Goal: Transaction & Acquisition: Purchase product/service

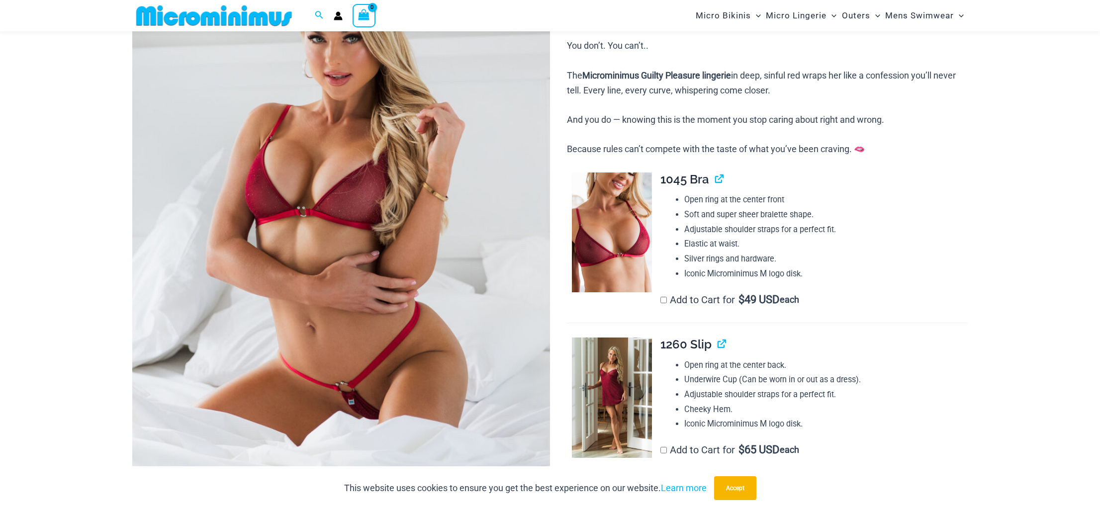
scroll to position [216, 0]
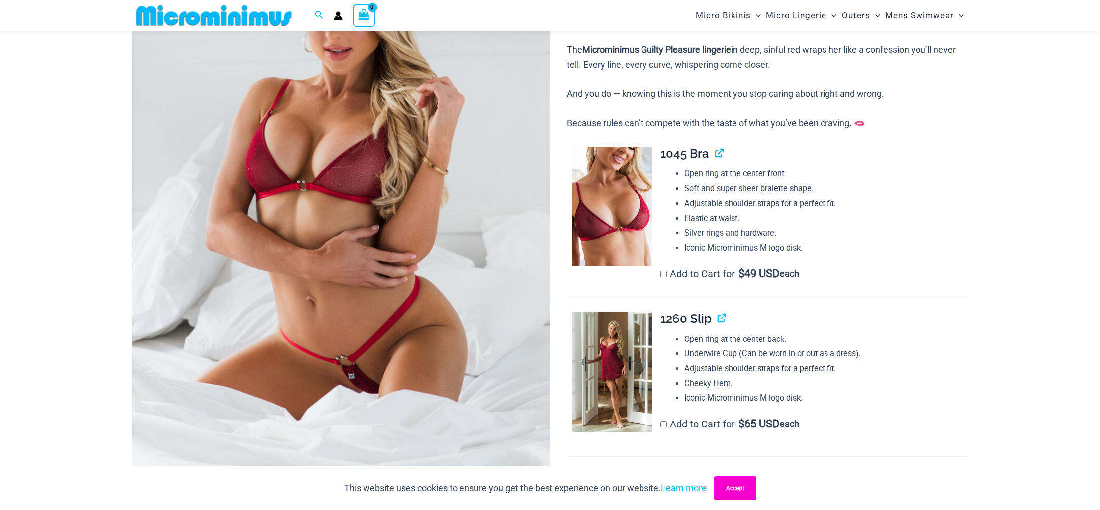
click at [734, 491] on button "Accept" at bounding box center [735, 488] width 42 height 24
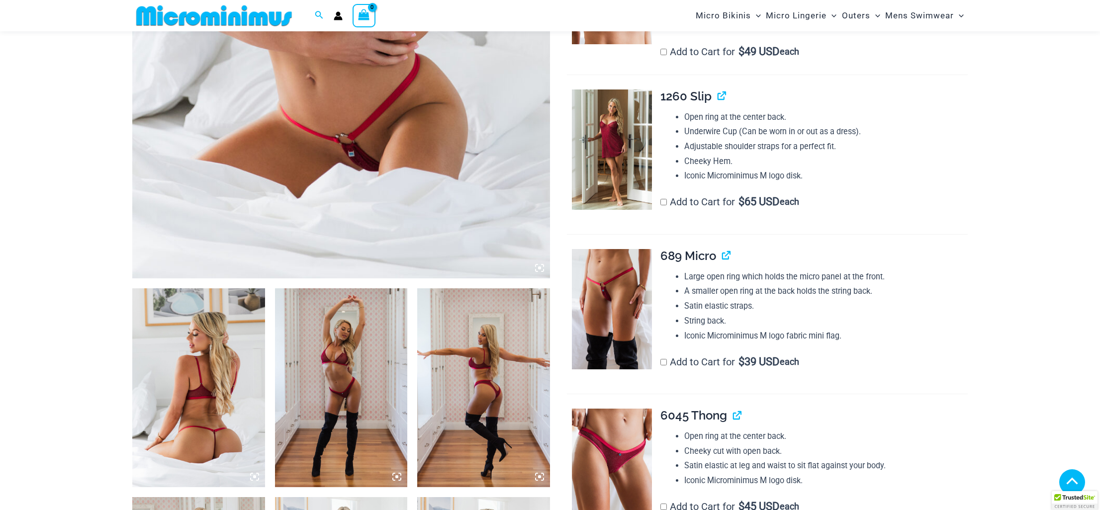
scroll to position [447, 0]
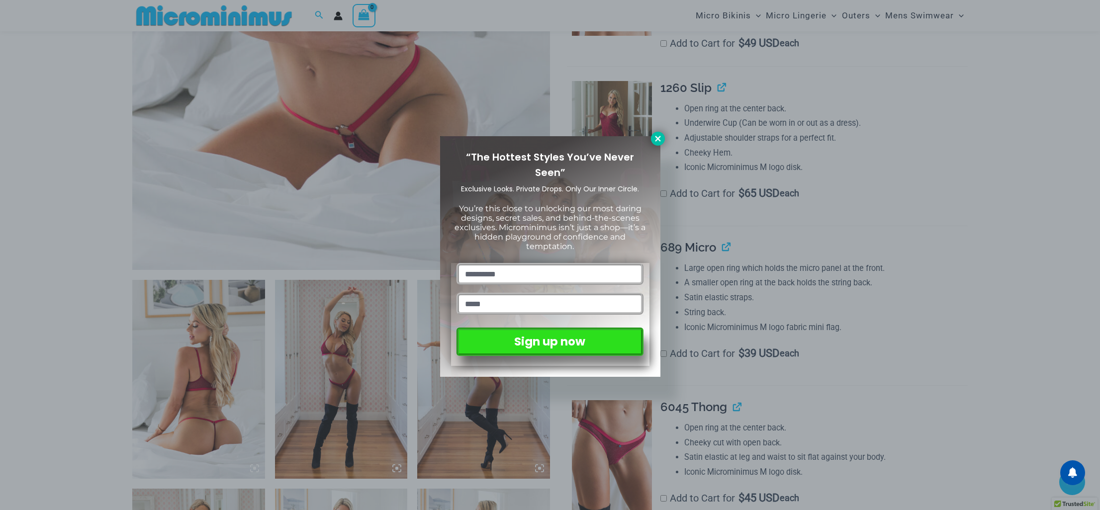
click at [659, 135] on icon at bounding box center [657, 138] width 9 height 9
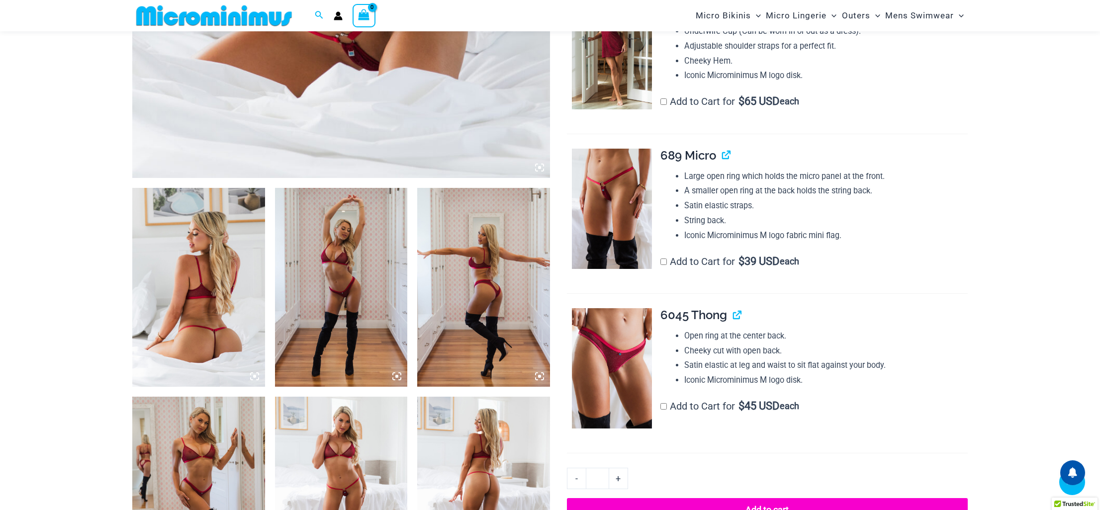
scroll to position [0, 0]
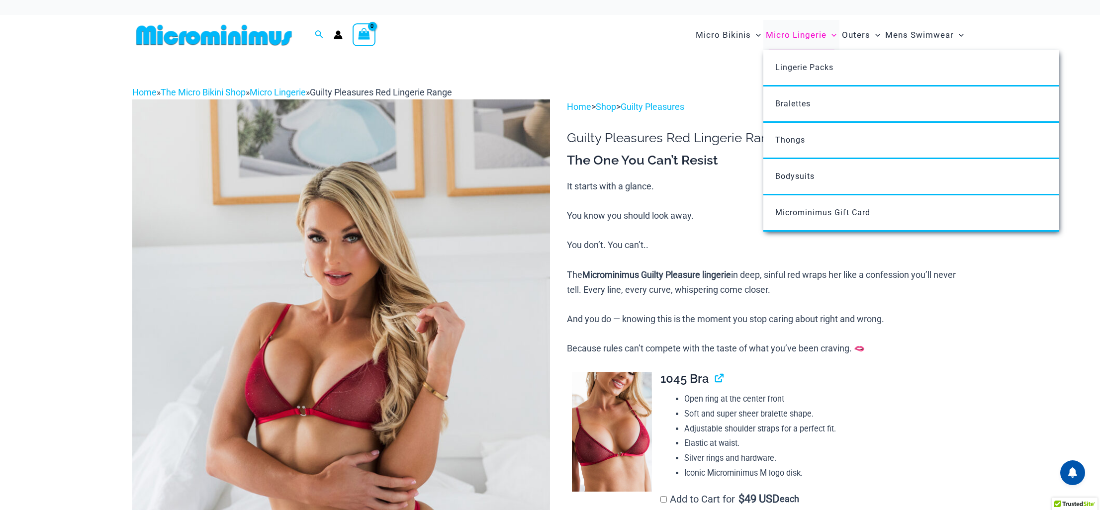
click at [796, 37] on span "Micro Lingerie" at bounding box center [796, 34] width 61 height 25
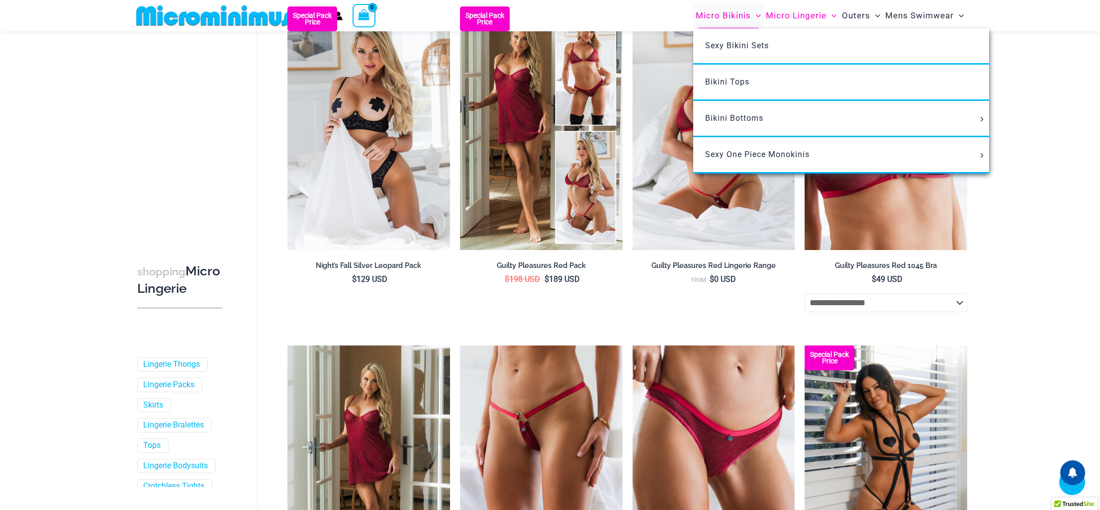
scroll to position [141, 0]
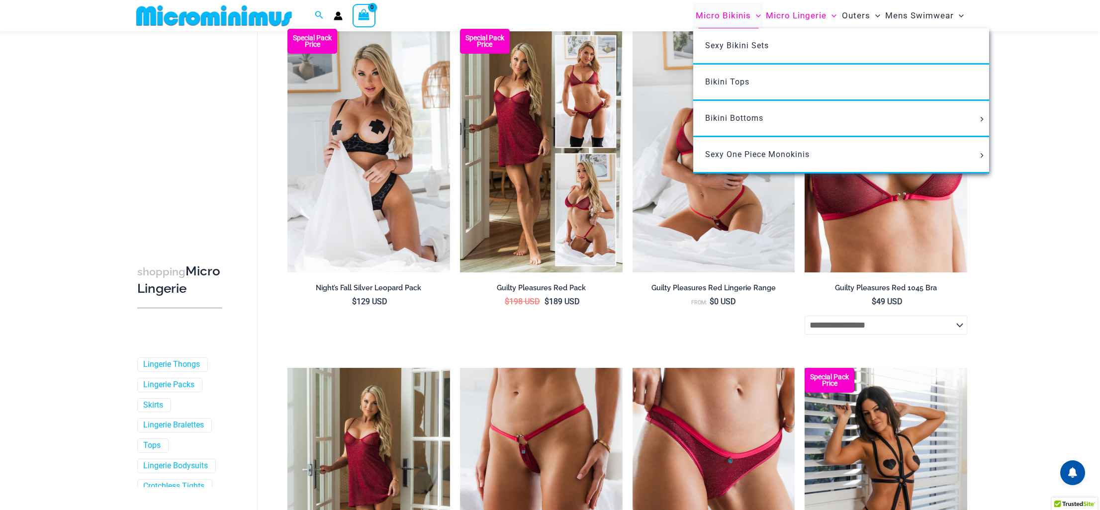
click at [716, 15] on span "Micro Bikinis" at bounding box center [723, 15] width 55 height 25
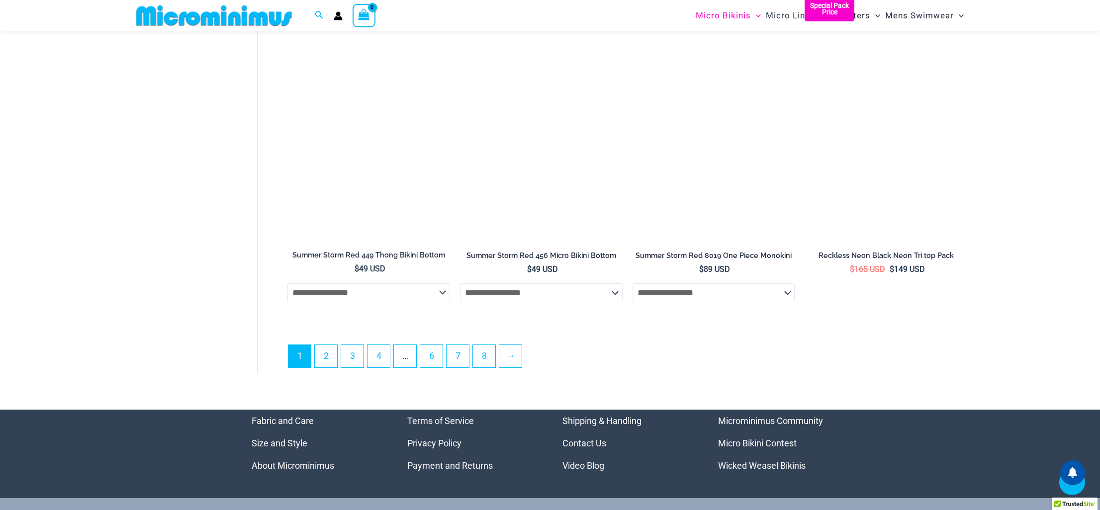
scroll to position [2824, 0]
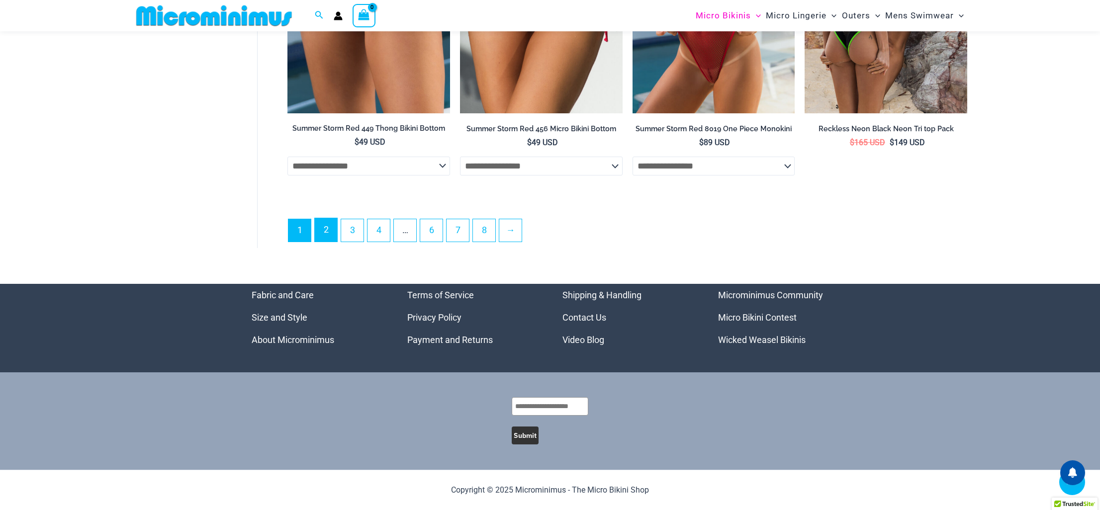
click at [330, 226] on link "2" at bounding box center [326, 229] width 22 height 23
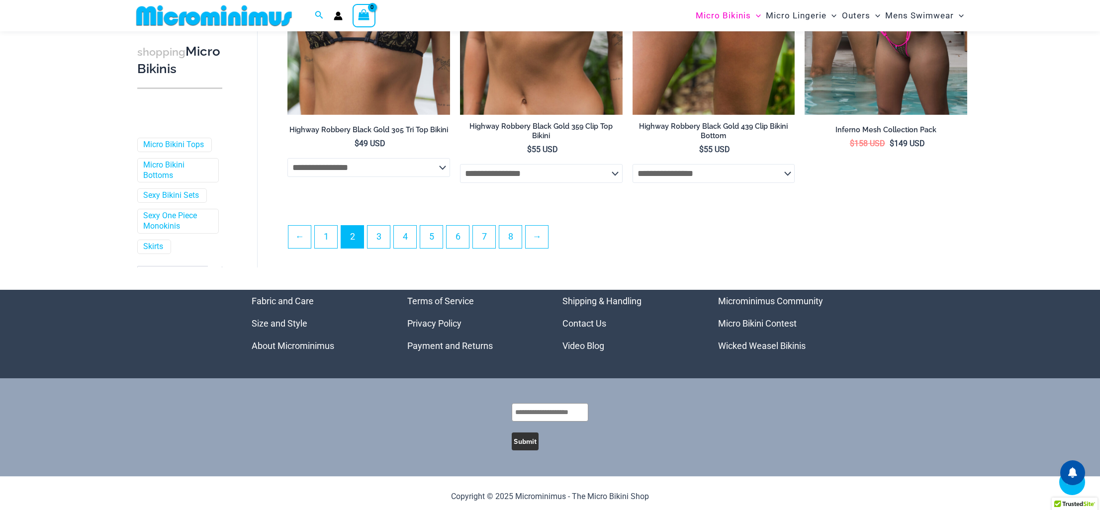
scroll to position [2644, 0]
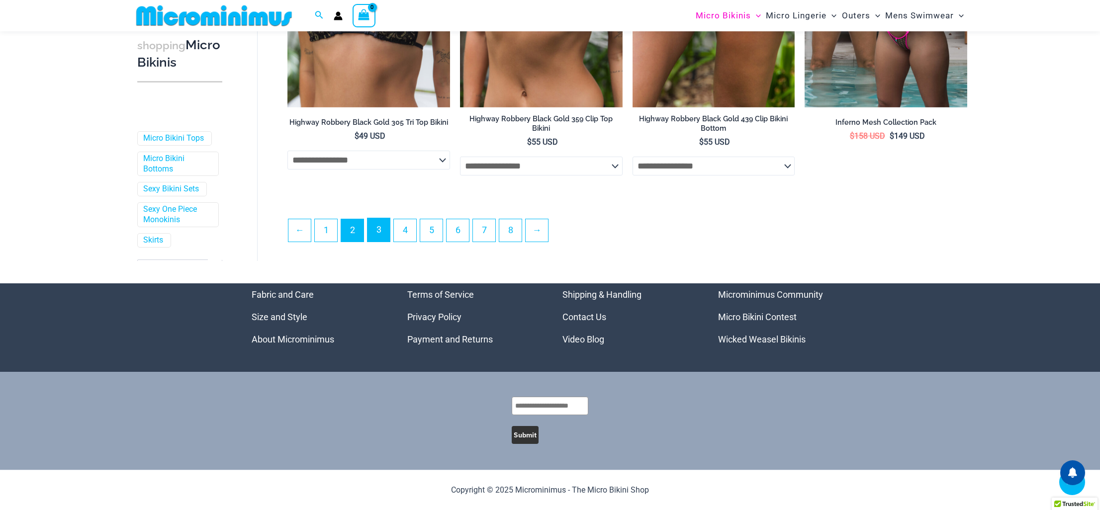
click at [375, 231] on link "3" at bounding box center [378, 229] width 22 height 23
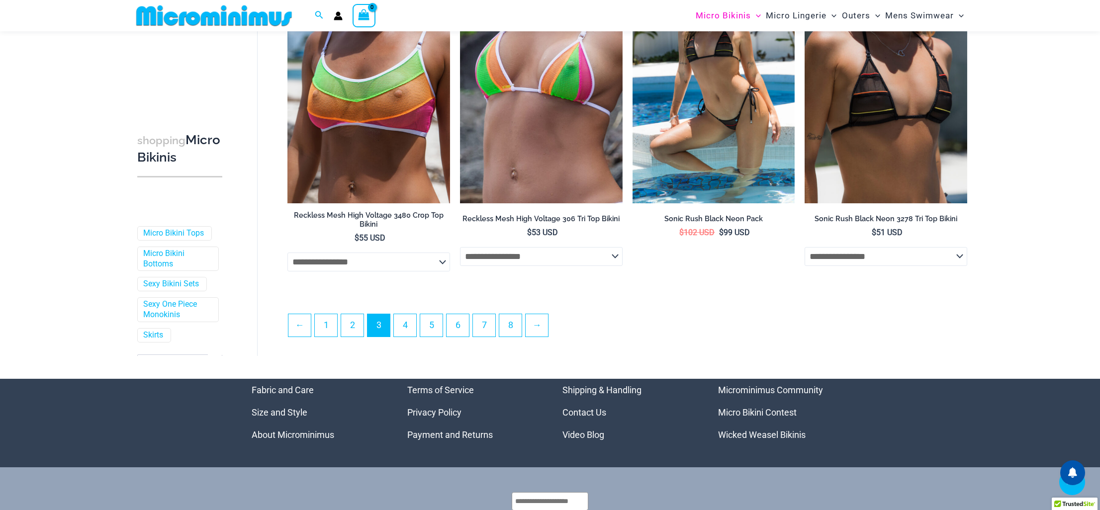
scroll to position [2581, 0]
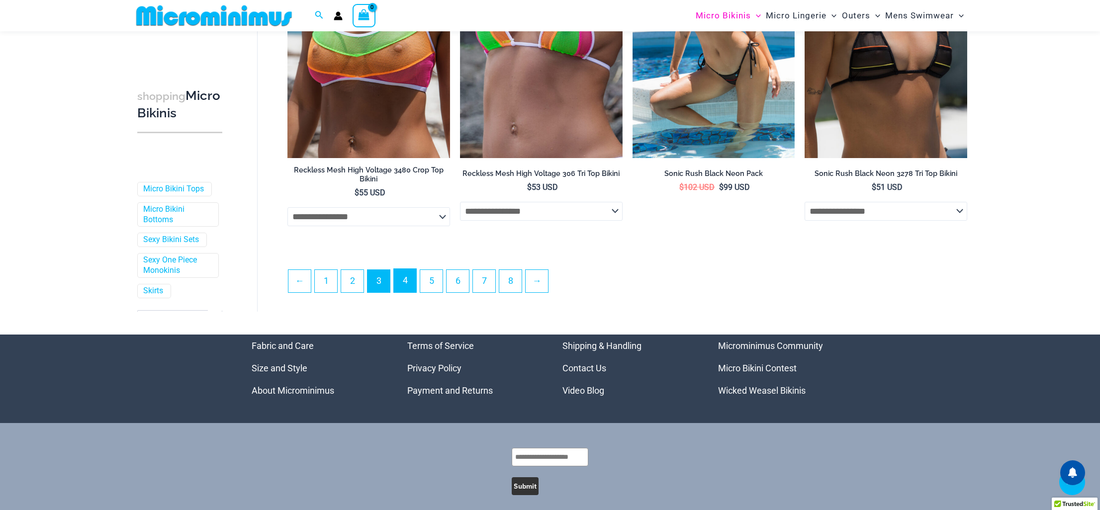
click at [407, 282] on link "4" at bounding box center [405, 280] width 22 height 23
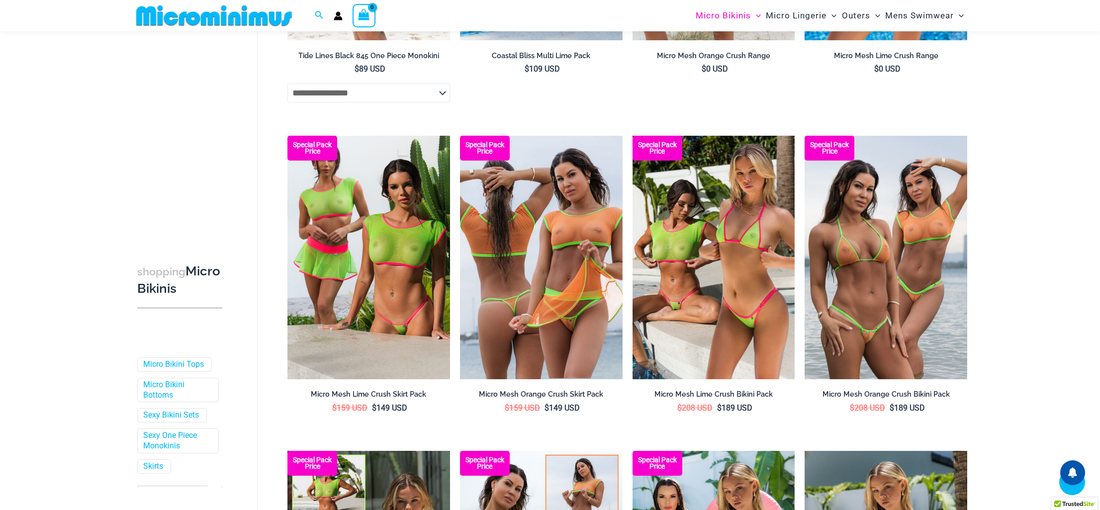
scroll to position [2011, 0]
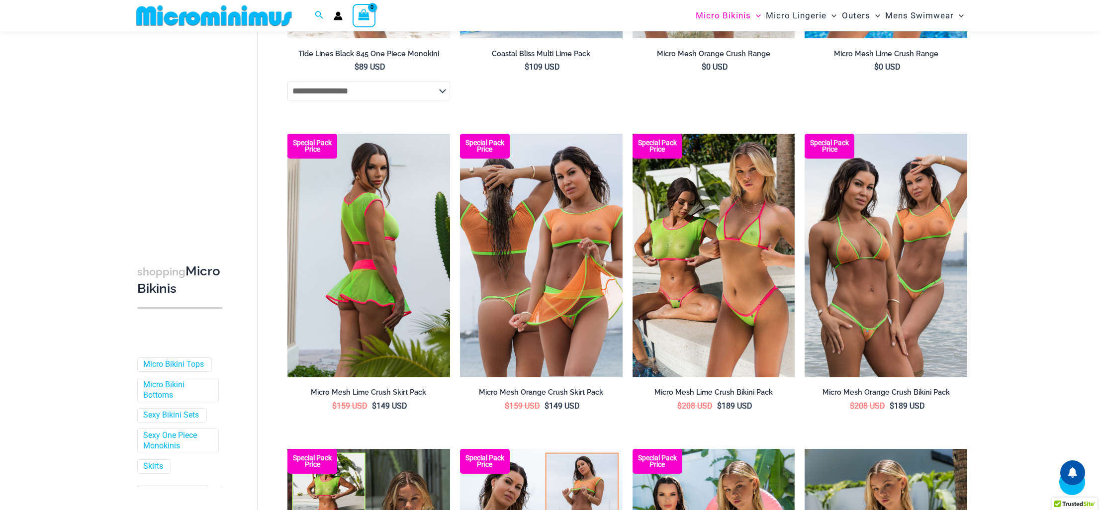
click at [389, 271] on img at bounding box center [368, 256] width 163 height 244
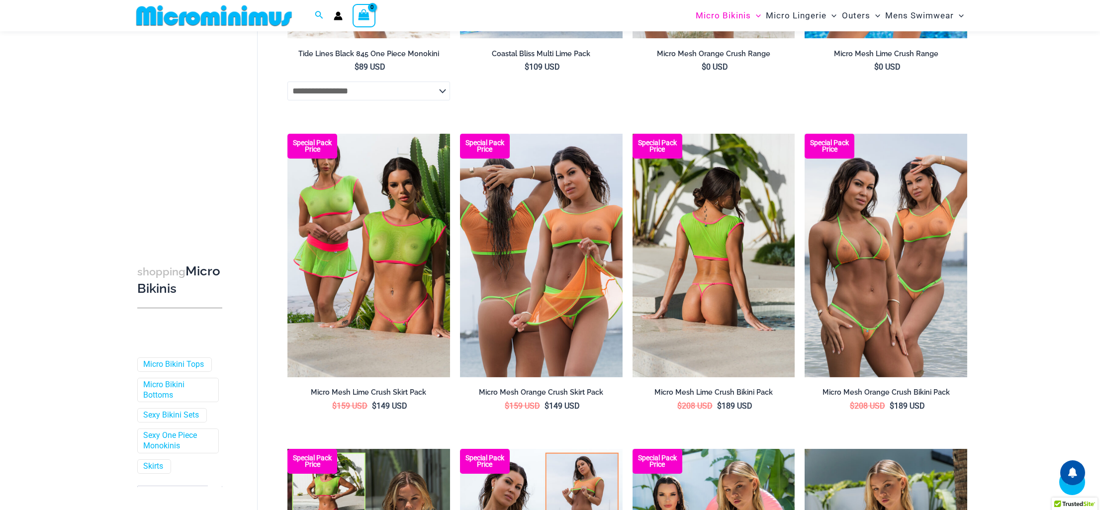
click at [702, 270] on img at bounding box center [714, 256] width 163 height 244
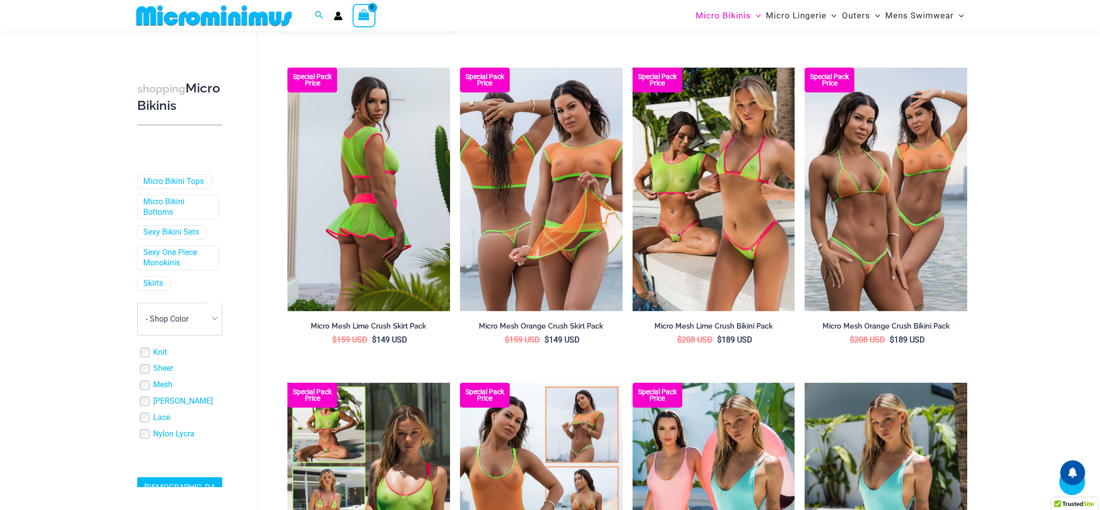
scroll to position [2078, 0]
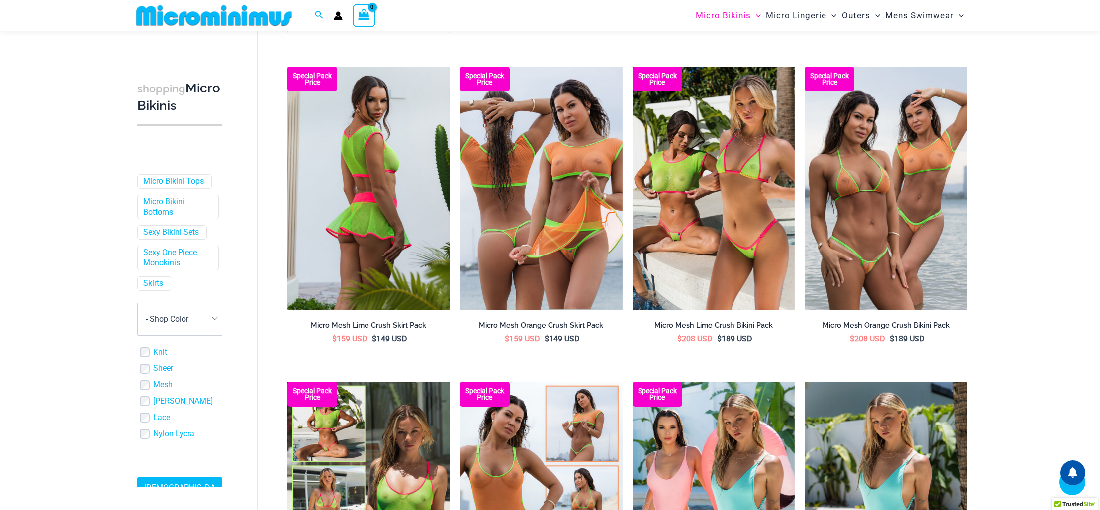
click at [345, 272] on img at bounding box center [368, 189] width 163 height 244
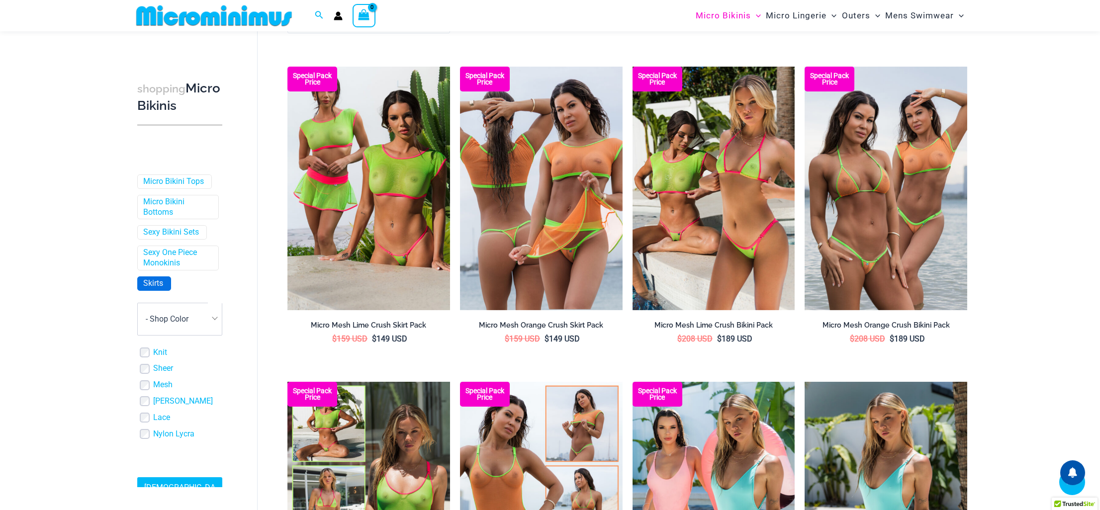
click at [153, 281] on link "Skirts" at bounding box center [153, 283] width 20 height 10
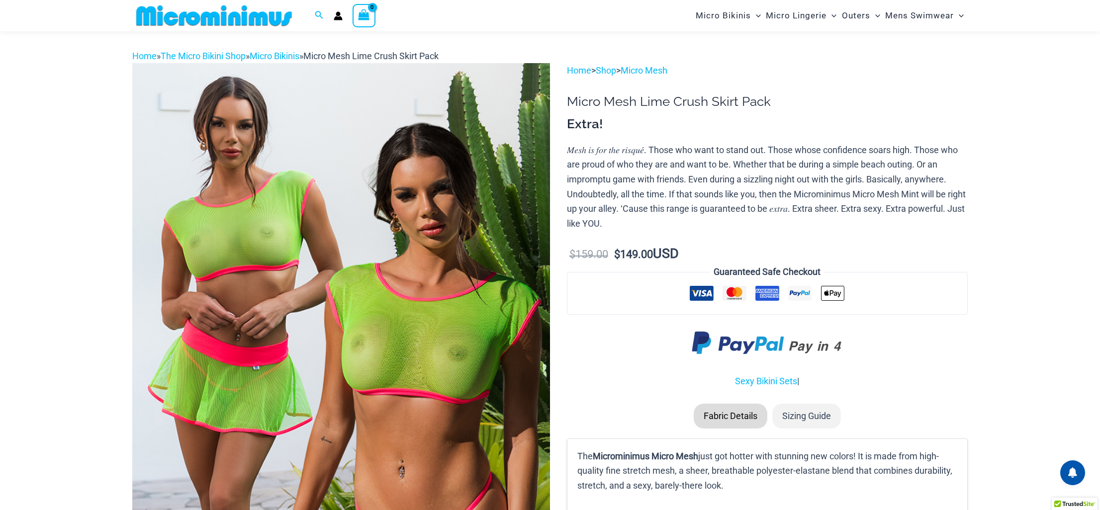
scroll to position [27, 0]
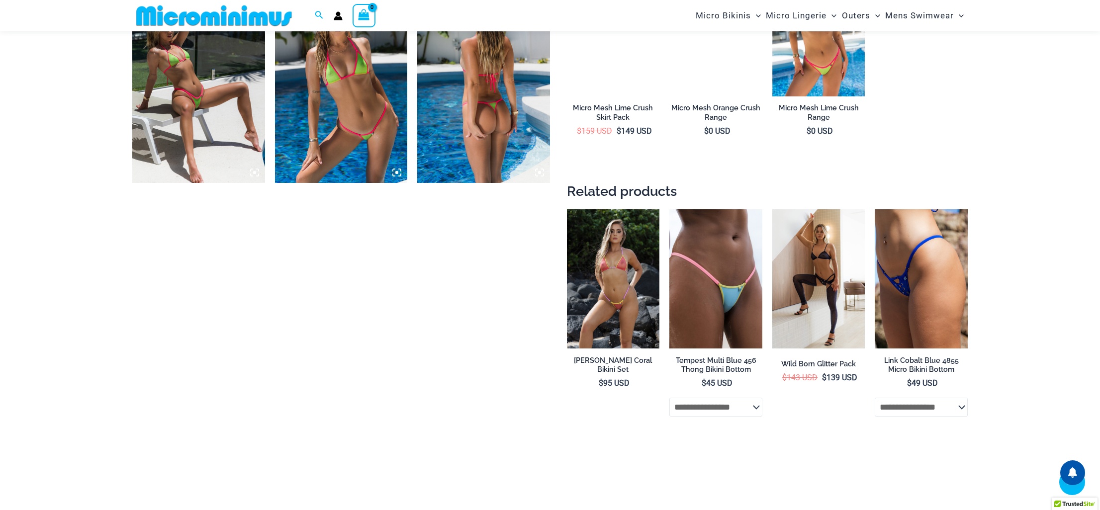
scroll to position [950, 0]
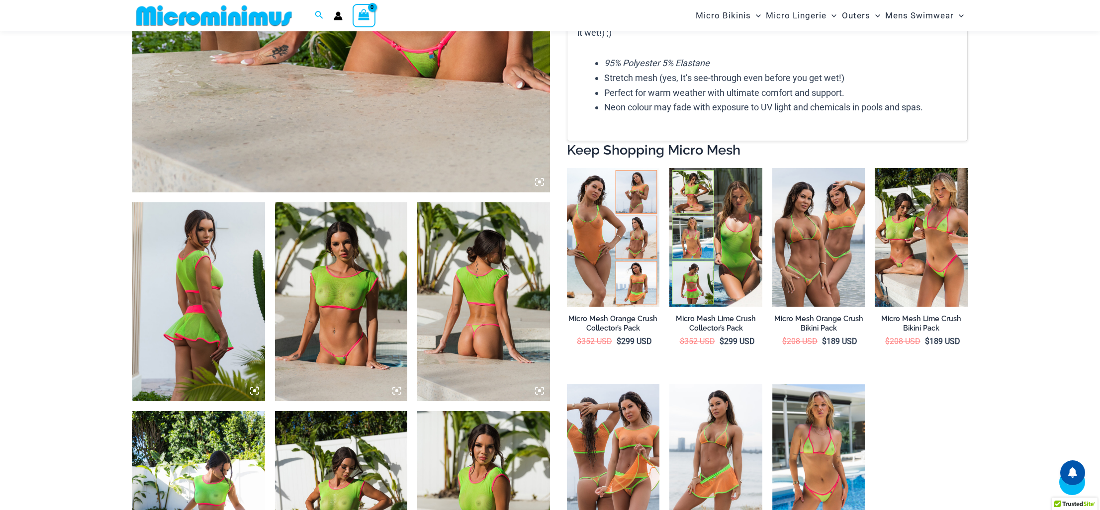
scroll to position [533, 0]
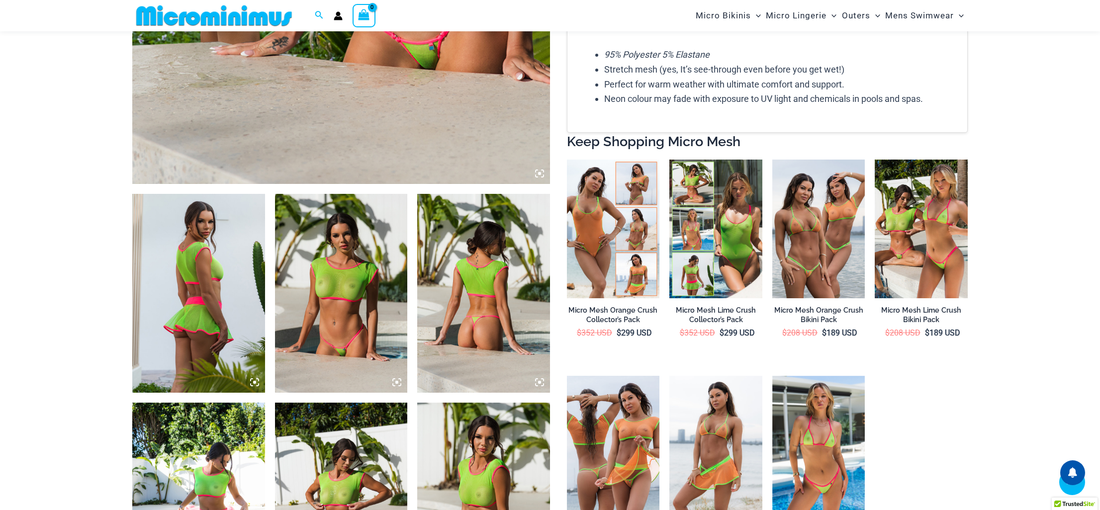
click at [222, 241] on img at bounding box center [198, 293] width 133 height 199
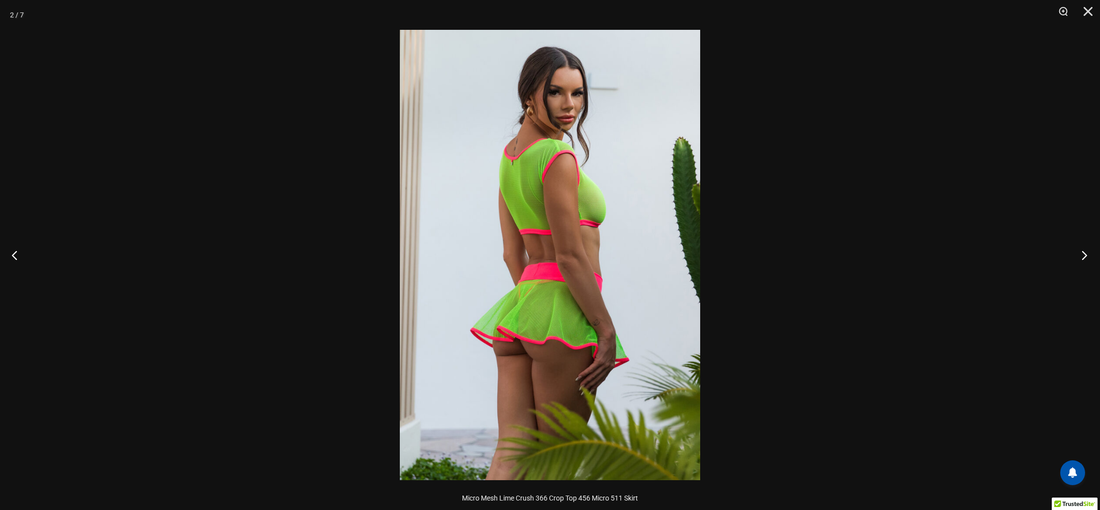
click at [1082, 254] on button "Next" at bounding box center [1081, 255] width 37 height 50
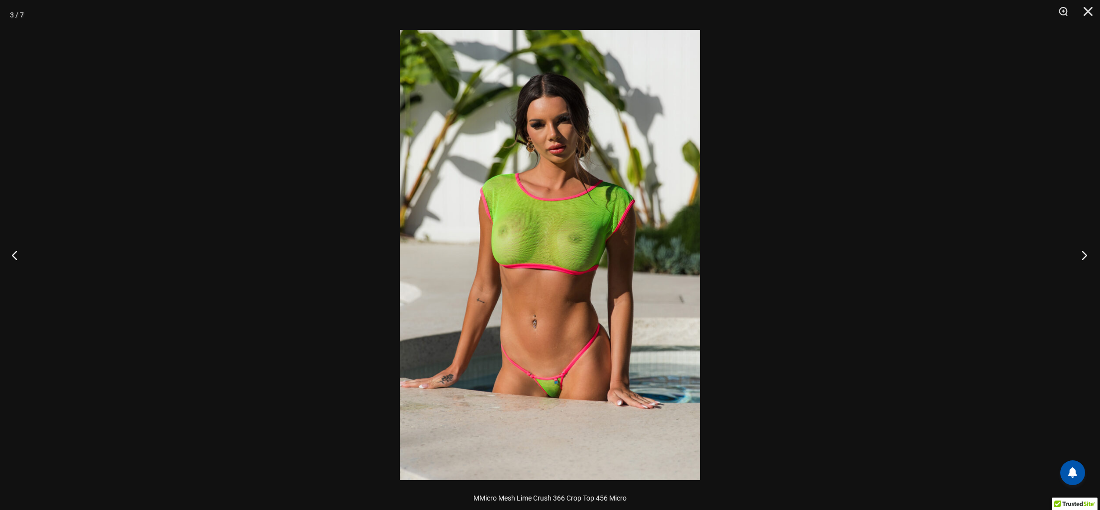
click at [1082, 254] on button "Next" at bounding box center [1081, 255] width 37 height 50
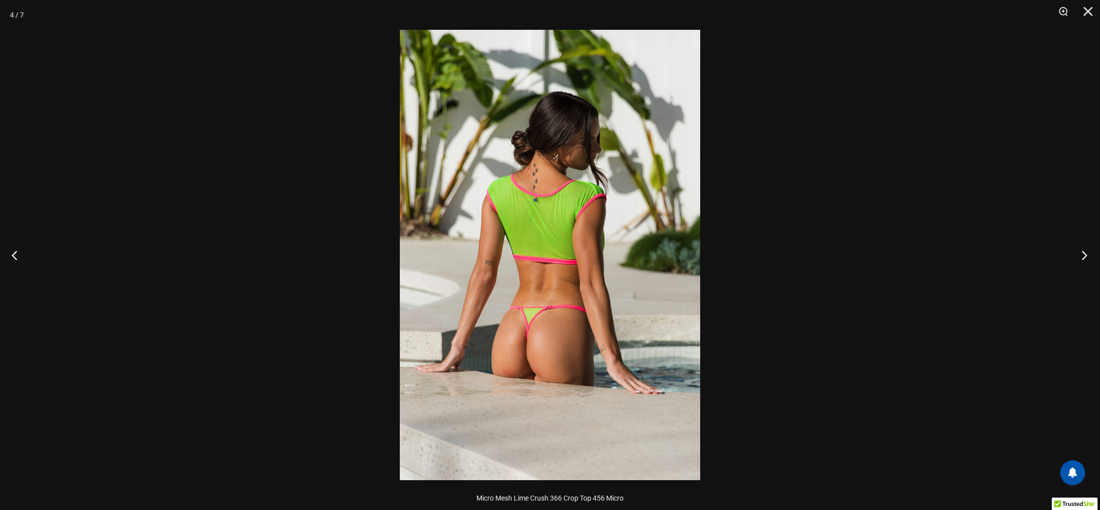
click at [1082, 254] on button "Next" at bounding box center [1081, 255] width 37 height 50
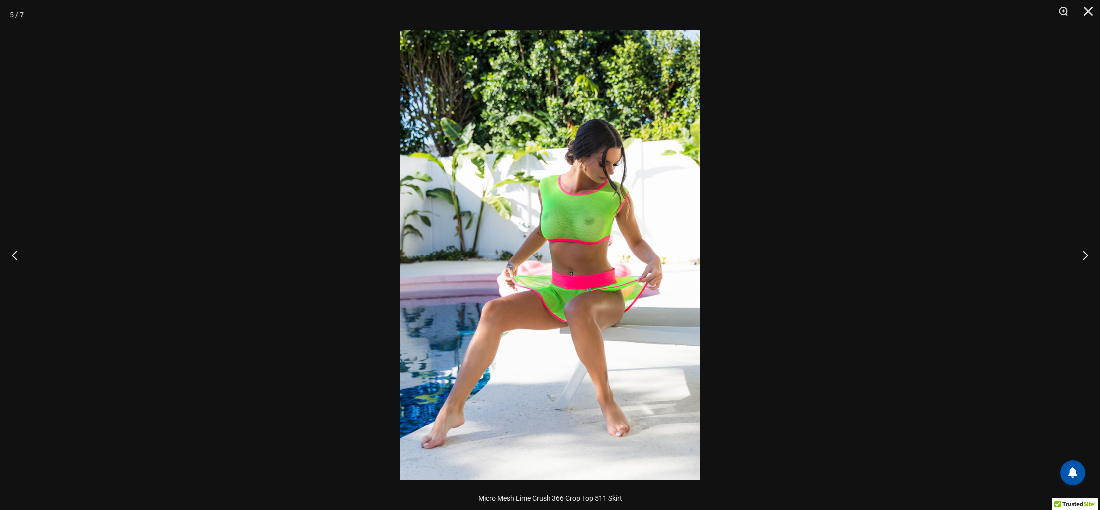
click at [991, 237] on div at bounding box center [550, 255] width 1100 height 510
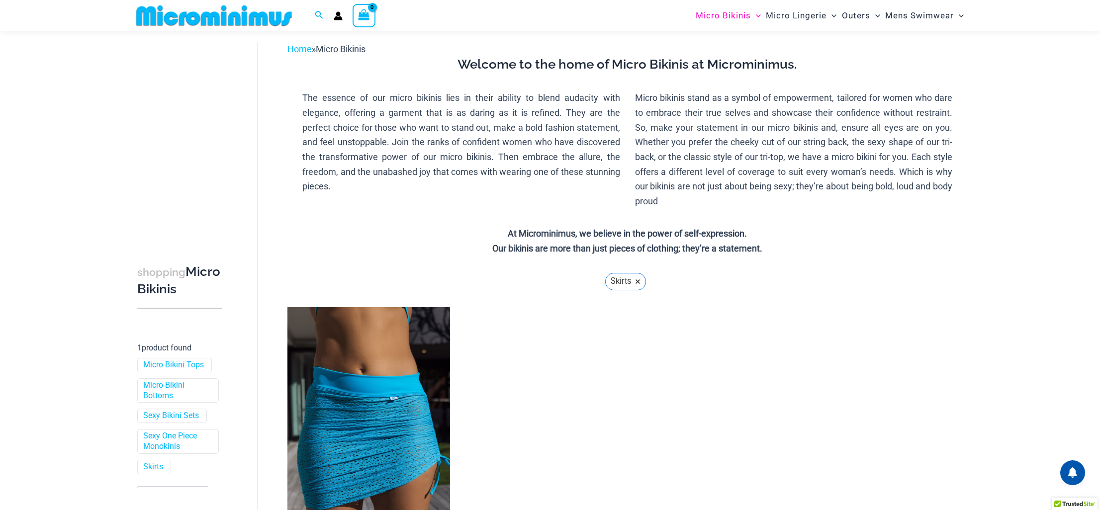
scroll to position [124, 0]
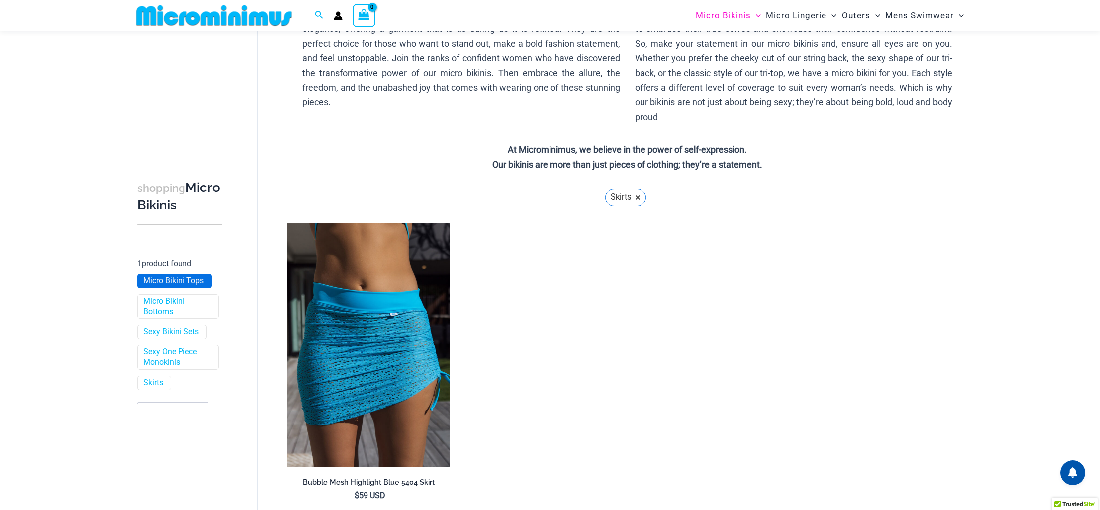
click at [176, 282] on link "Micro Bikini Tops" at bounding box center [173, 281] width 61 height 10
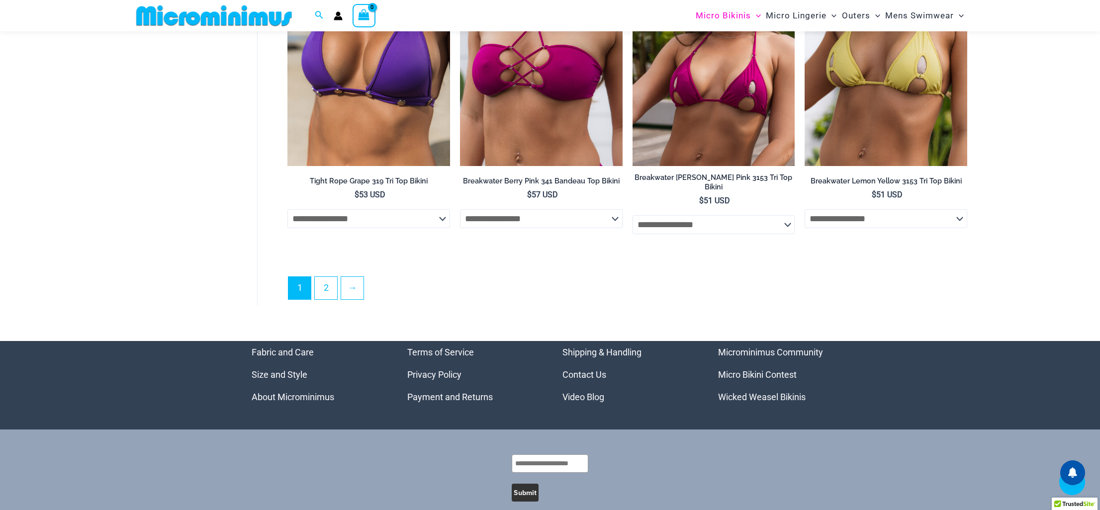
scroll to position [2881, 0]
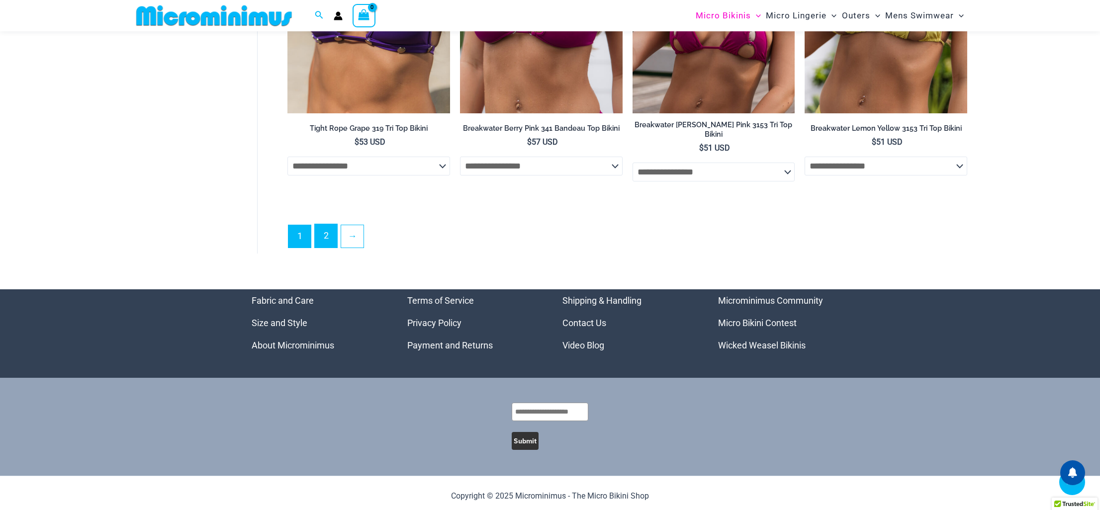
click at [327, 236] on link "2" at bounding box center [326, 235] width 22 height 23
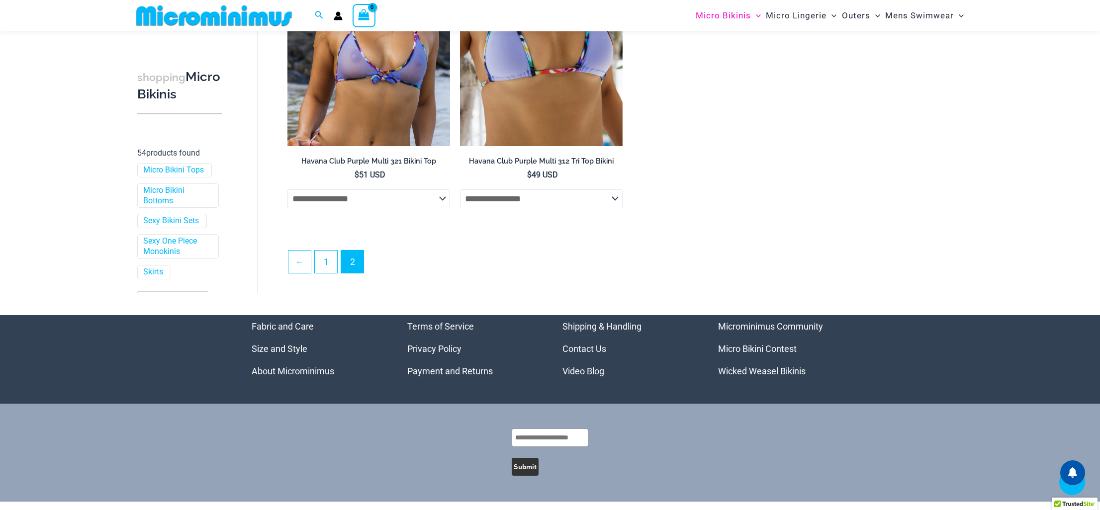
scroll to position [1943, 0]
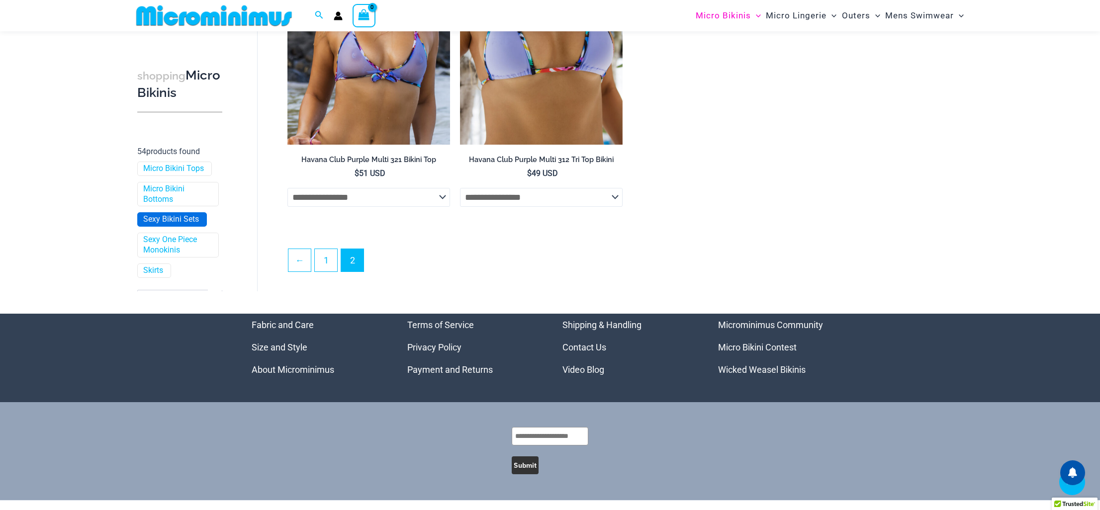
click at [198, 225] on link "Sexy Bikini Sets" at bounding box center [171, 219] width 56 height 10
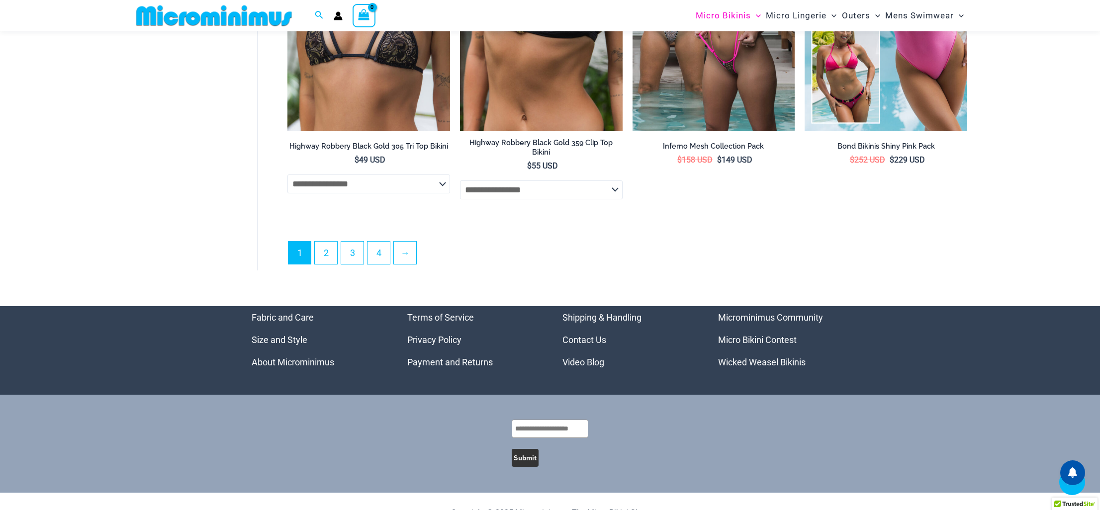
scroll to position [2869, 0]
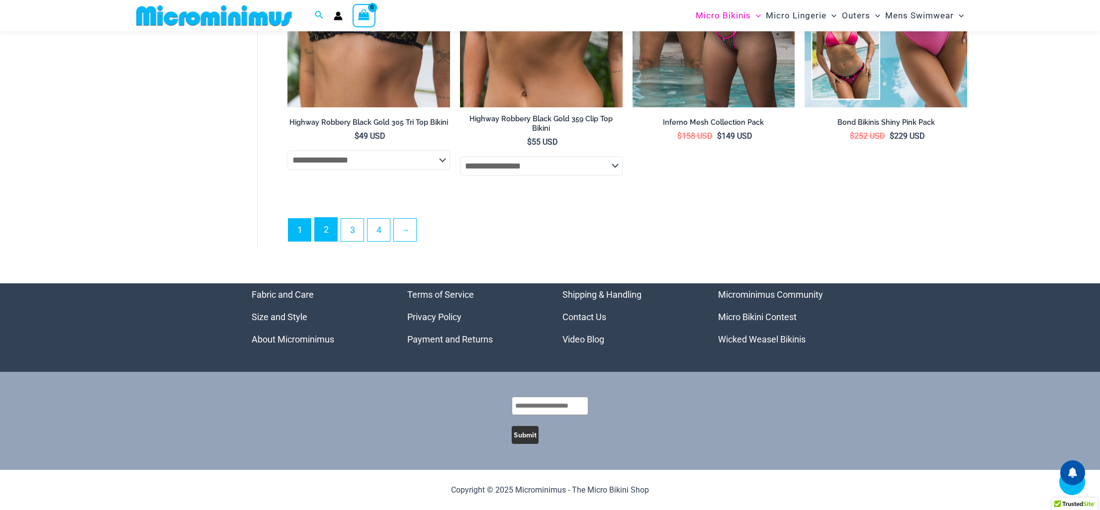
click at [326, 235] on link "2" at bounding box center [326, 229] width 22 height 23
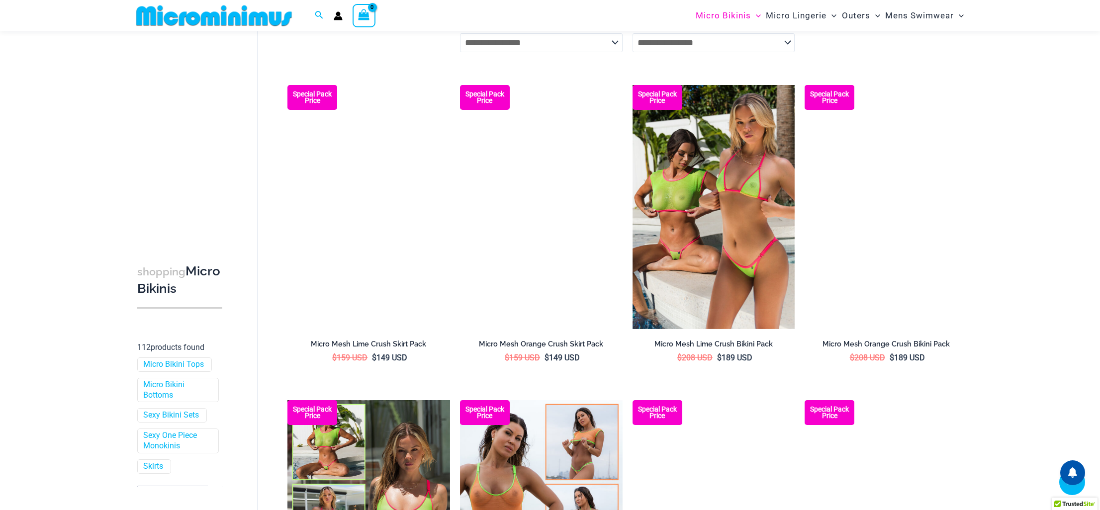
scroll to position [1748, 0]
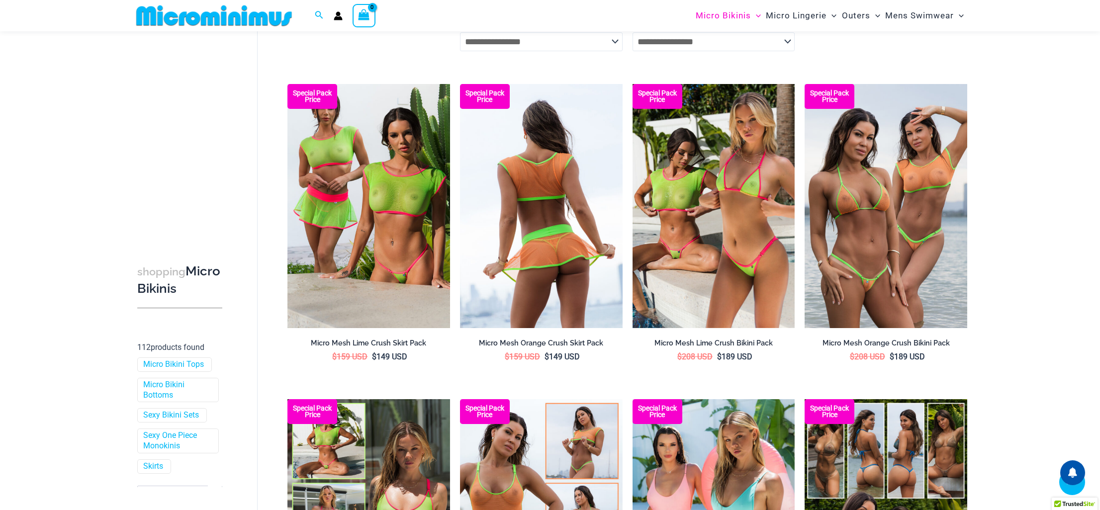
click at [550, 251] on img at bounding box center [541, 206] width 163 height 244
